Goal: Find specific page/section: Find specific page/section

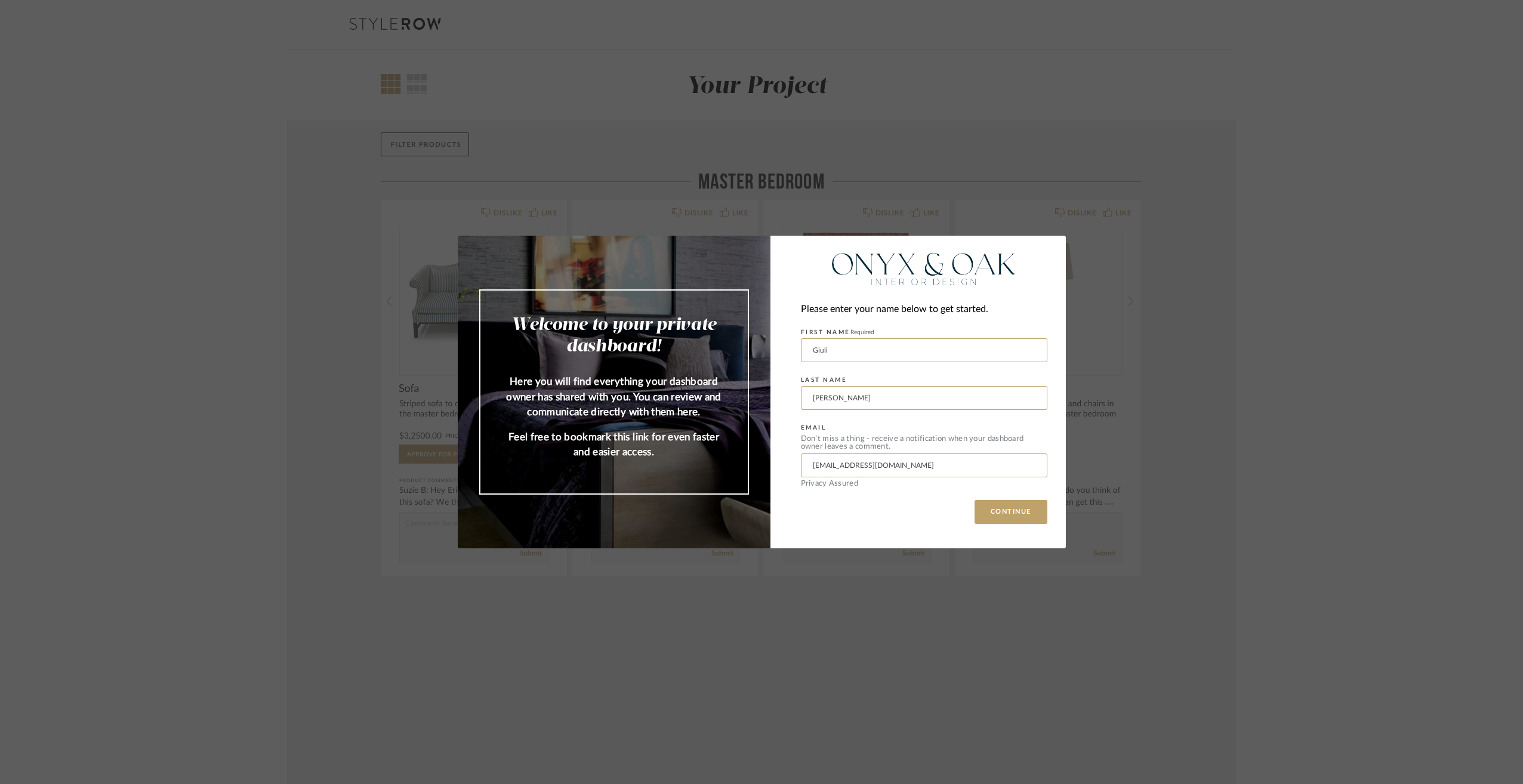
click at [1249, 225] on div "Welcome to your private dashboard! Here you will find everything your dashboard…" at bounding box center [761, 392] width 1523 height 784
click at [1007, 515] on button "CONTINUE" at bounding box center [1011, 511] width 73 height 24
